Goal: Find specific page/section: Find specific page/section

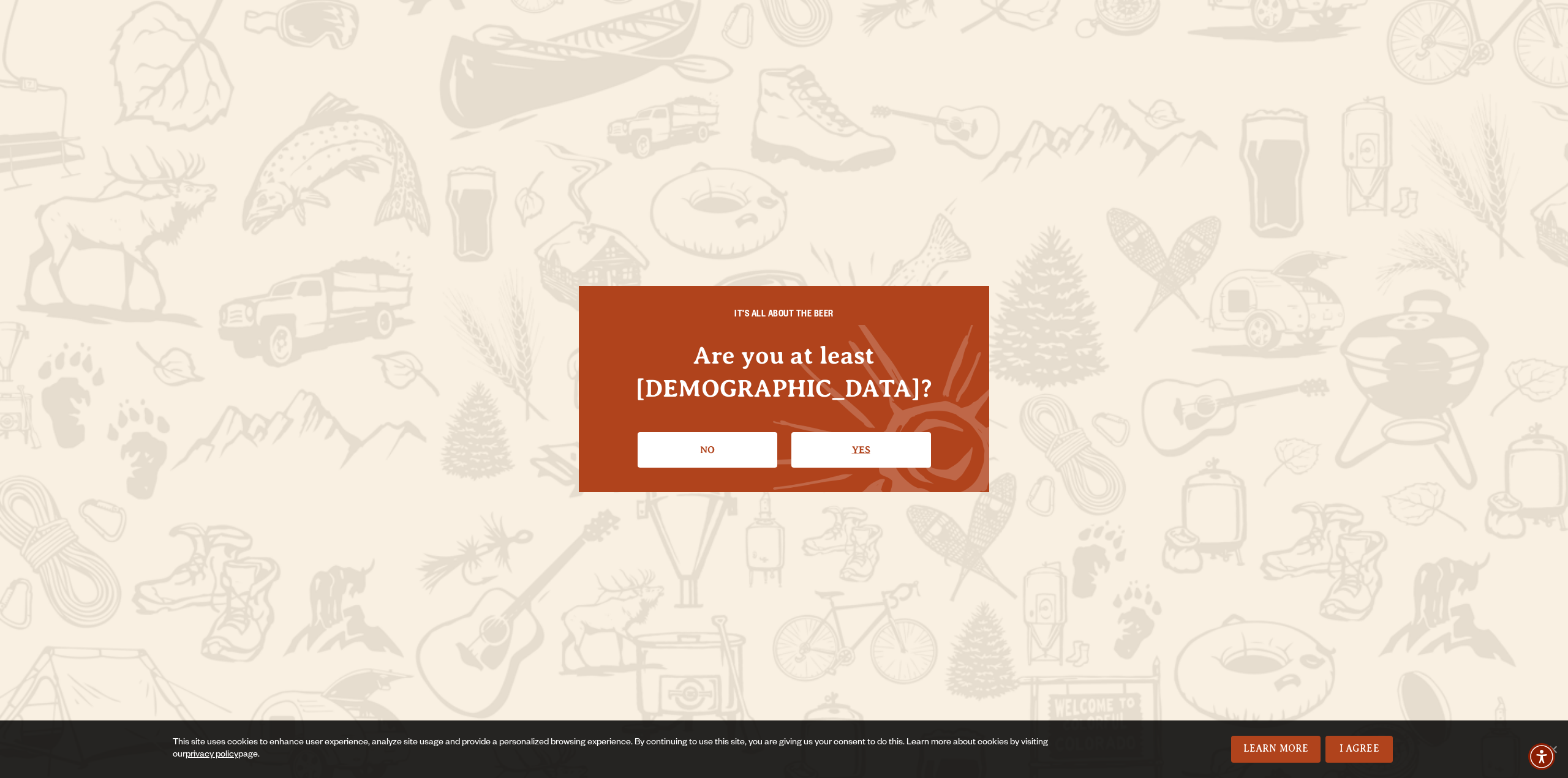
click at [848, 432] on link "Yes" at bounding box center [861, 450] width 139 height 35
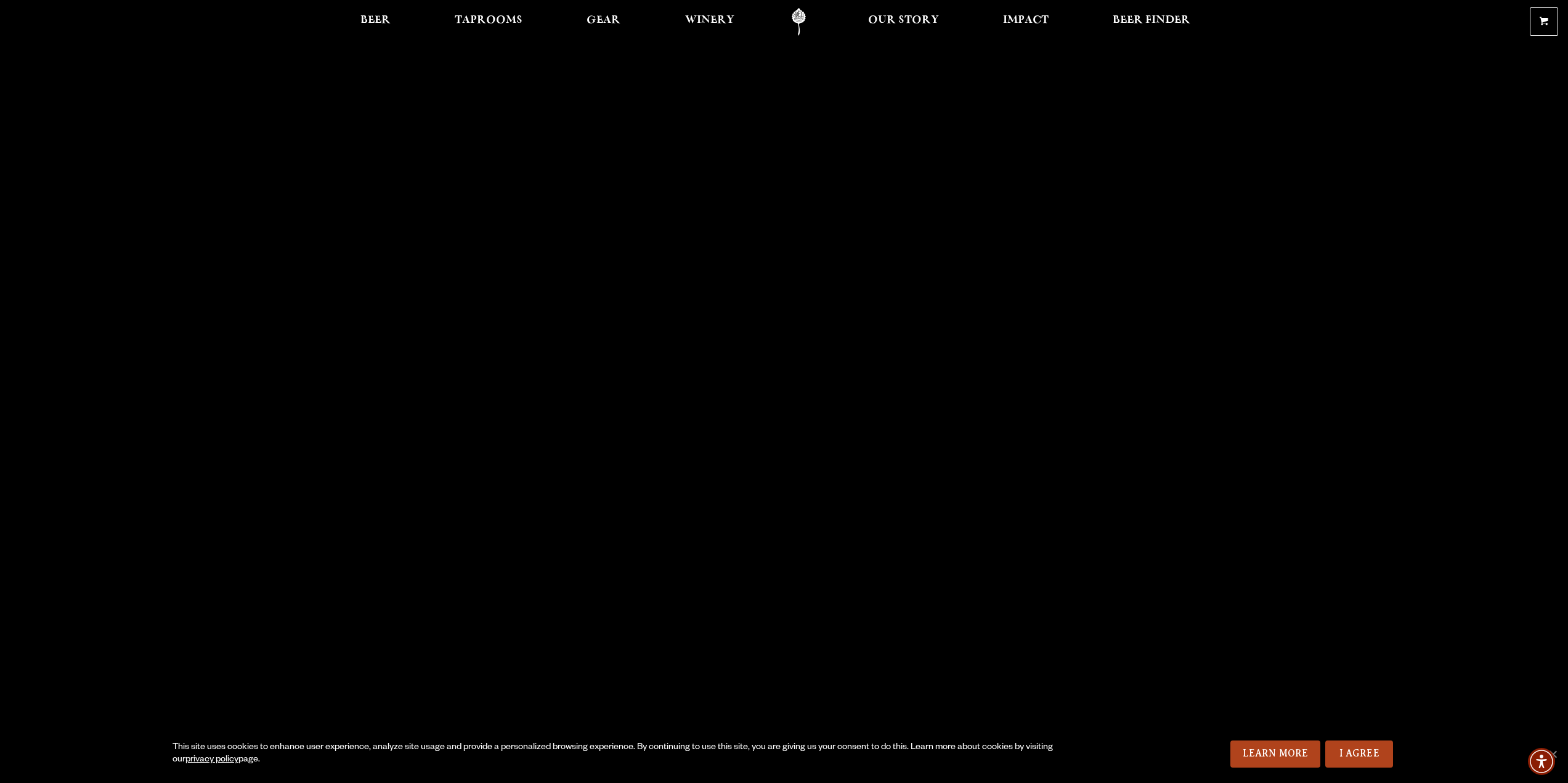
click at [1379, 749] on link "I Agree" at bounding box center [1359, 753] width 68 height 27
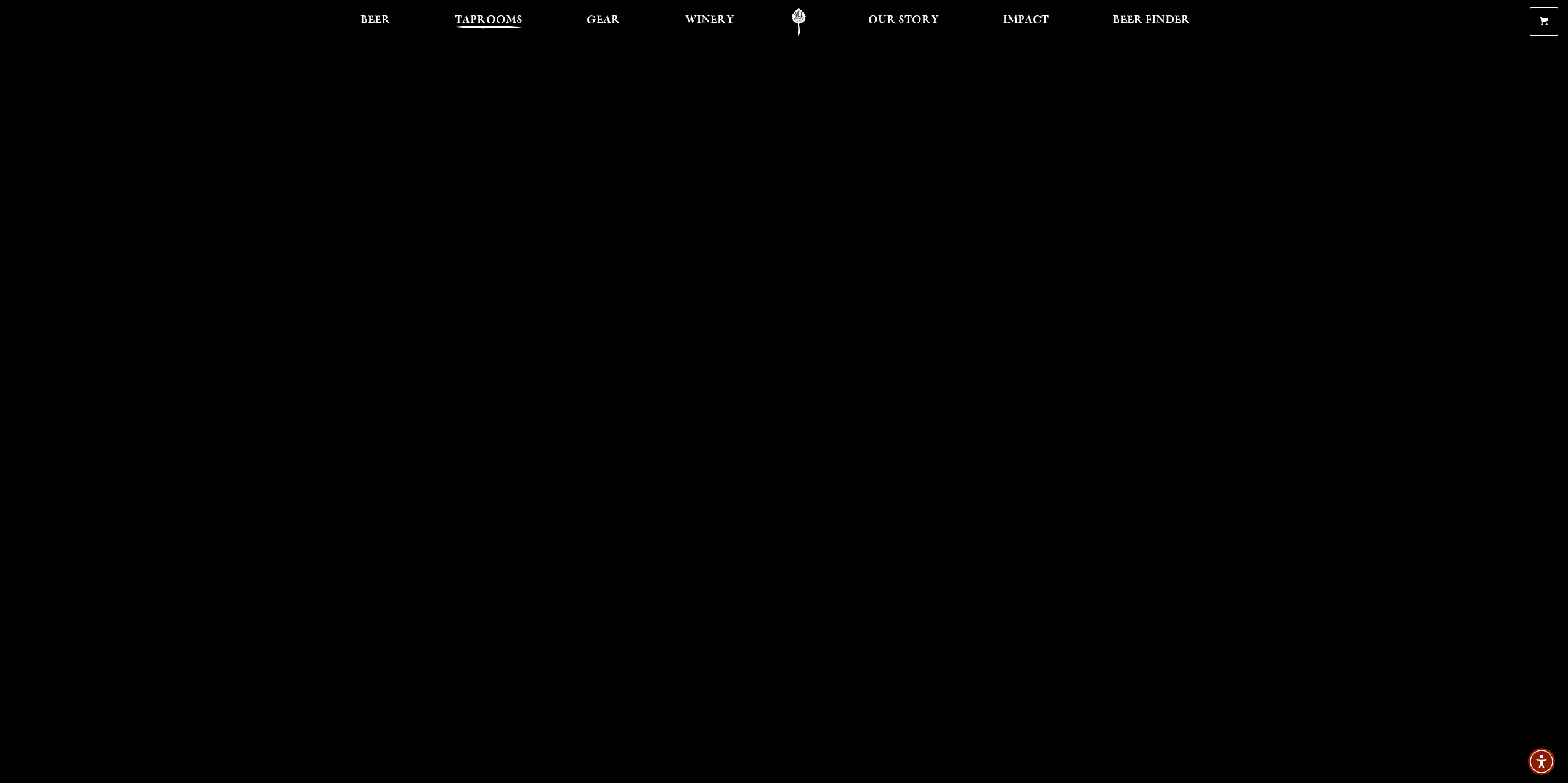
click at [470, 21] on span "Taprooms" at bounding box center [488, 20] width 68 height 10
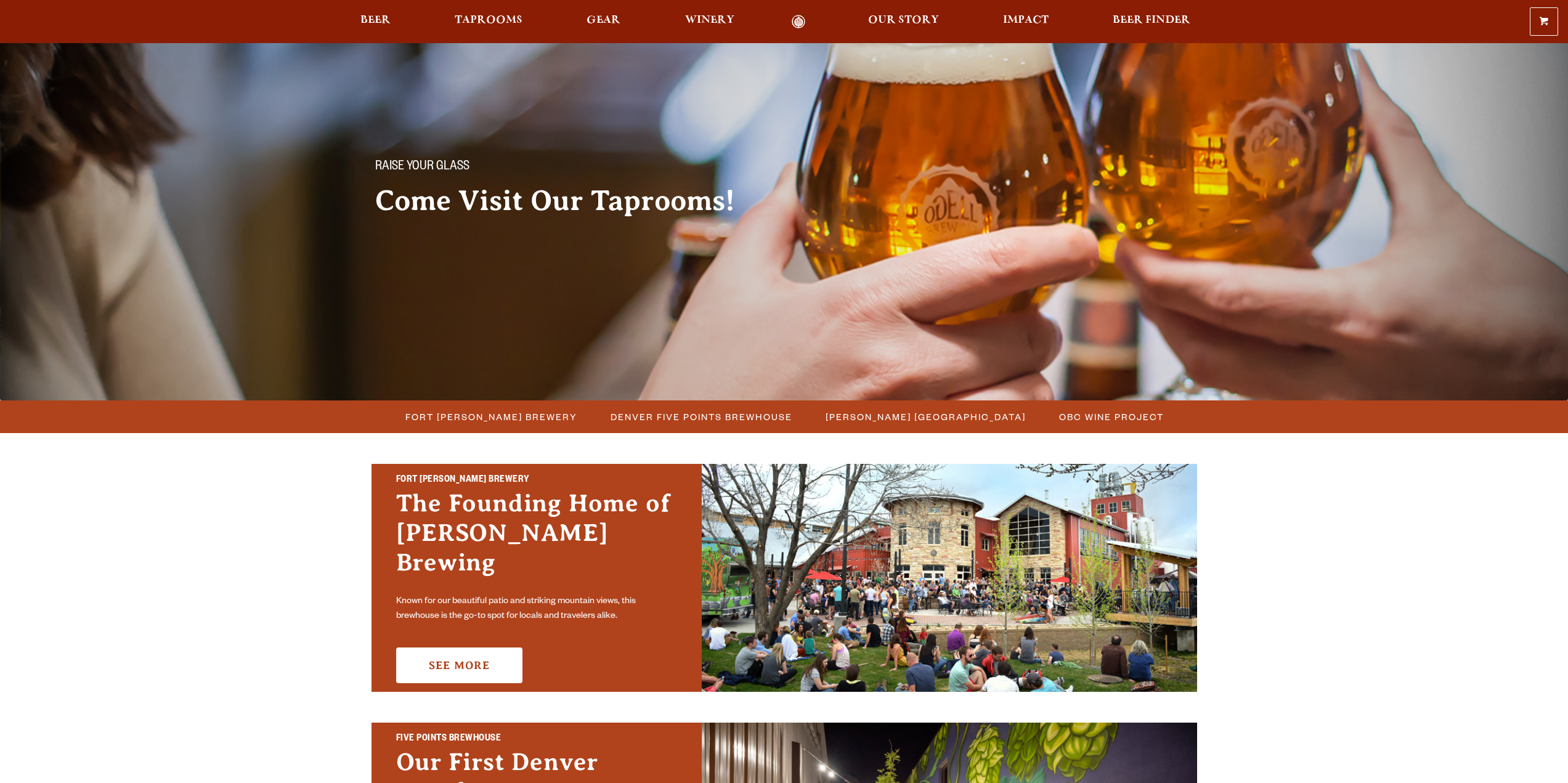
scroll to position [123, 0]
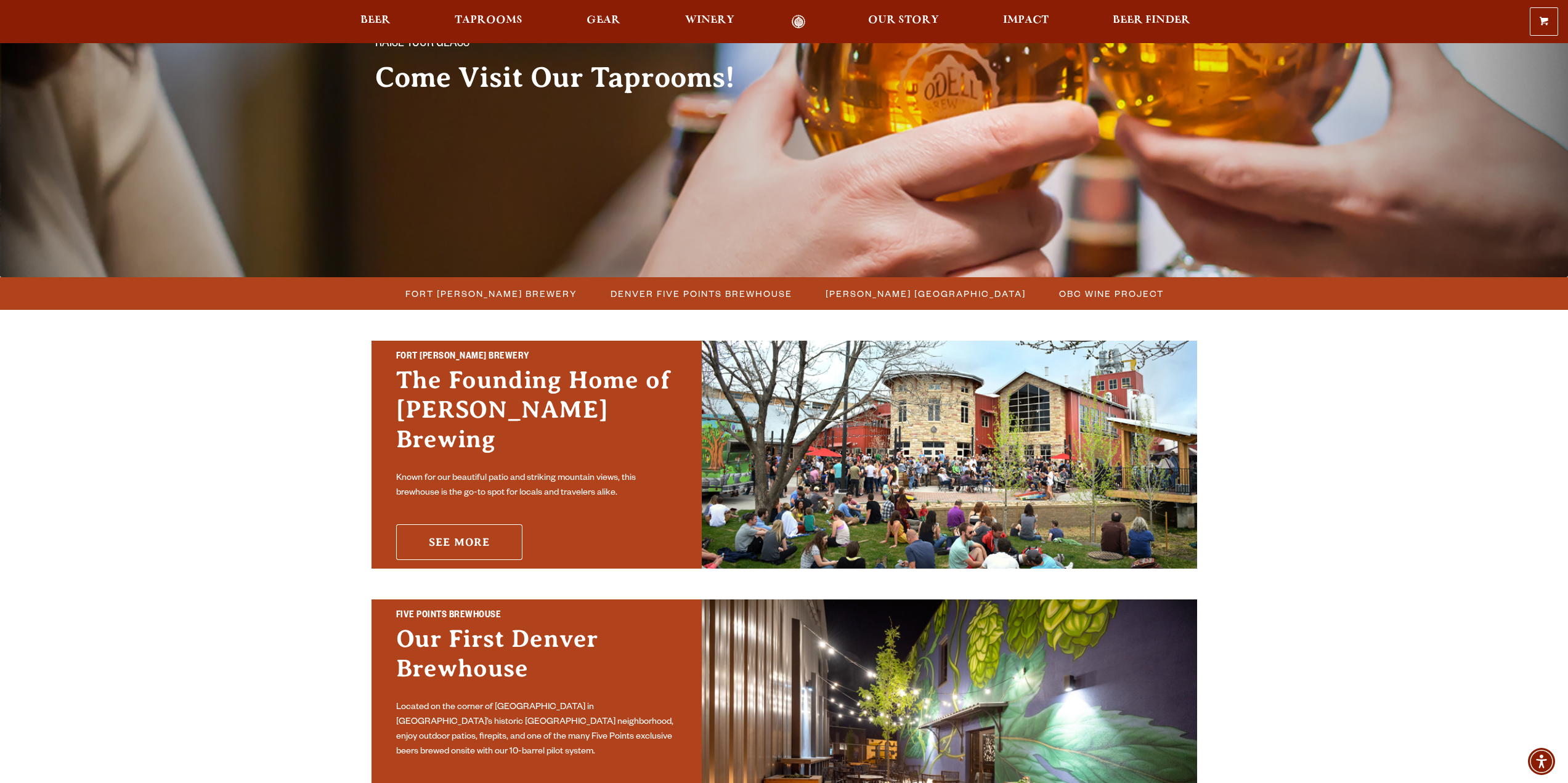
click at [476, 524] on link "See More" at bounding box center [459, 542] width 126 height 36
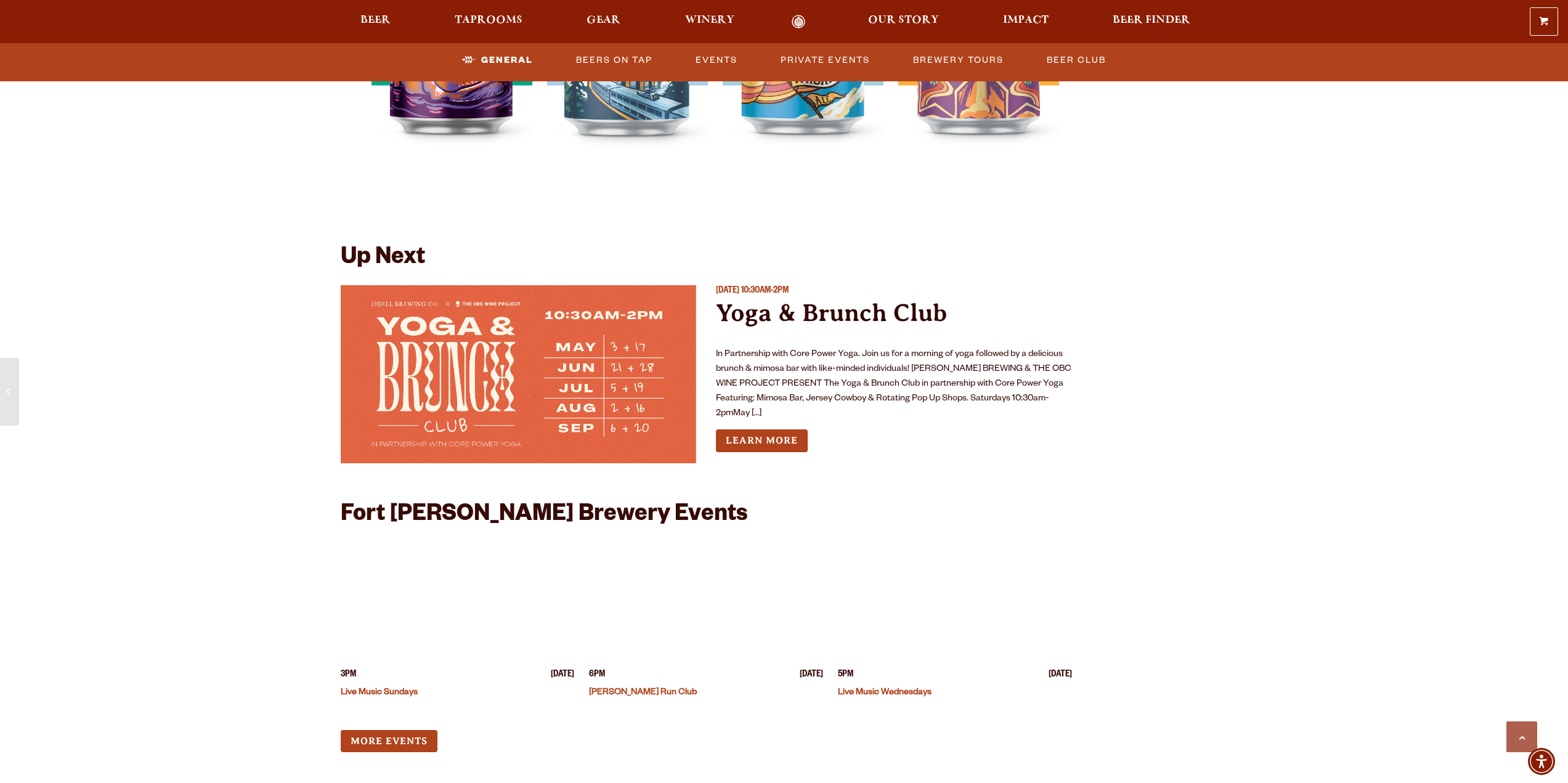
scroll to position [2772, 0]
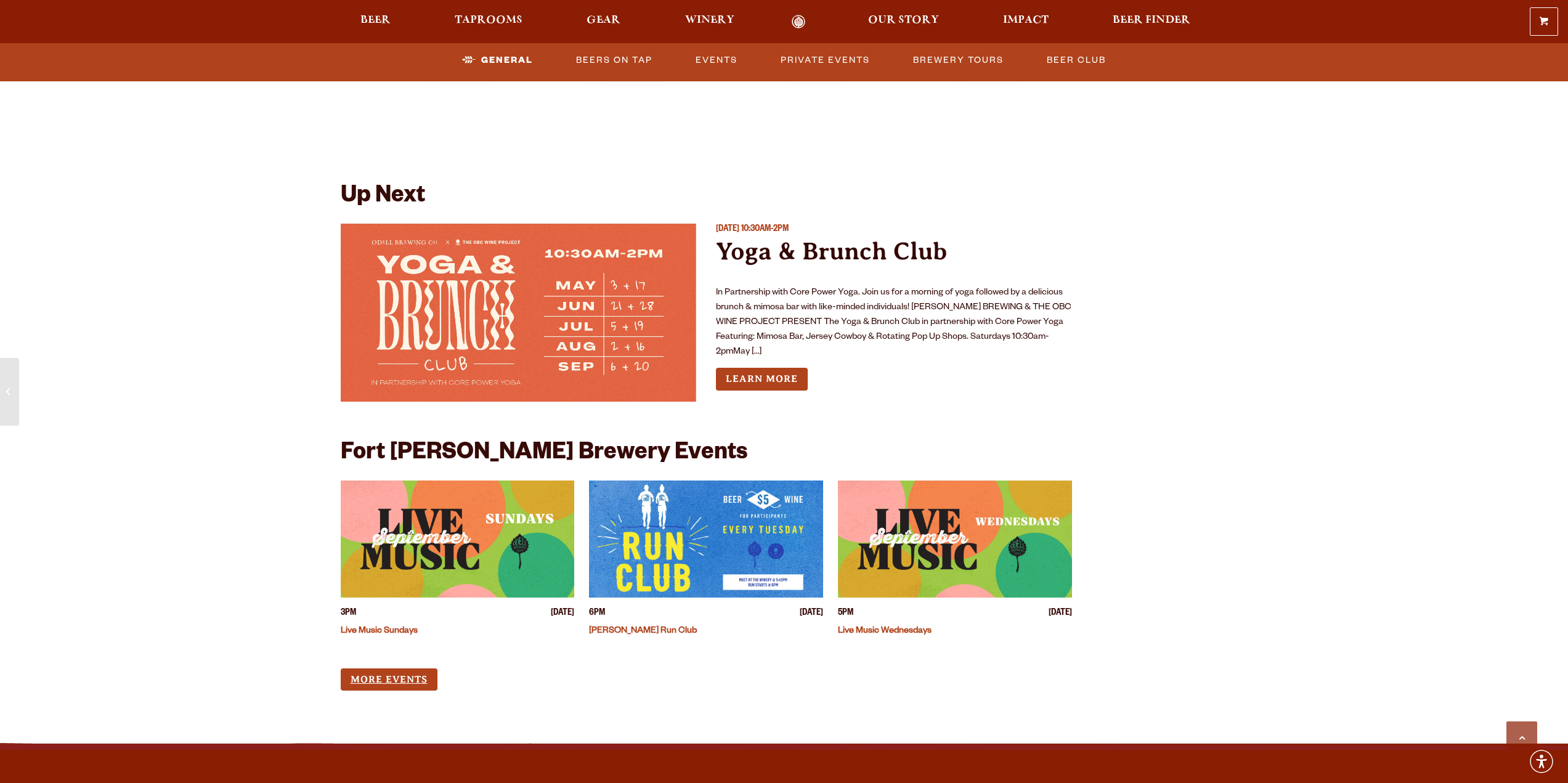
click at [408, 669] on link "More Events" at bounding box center [389, 680] width 97 height 23
